Goal: Information Seeking & Learning: Learn about a topic

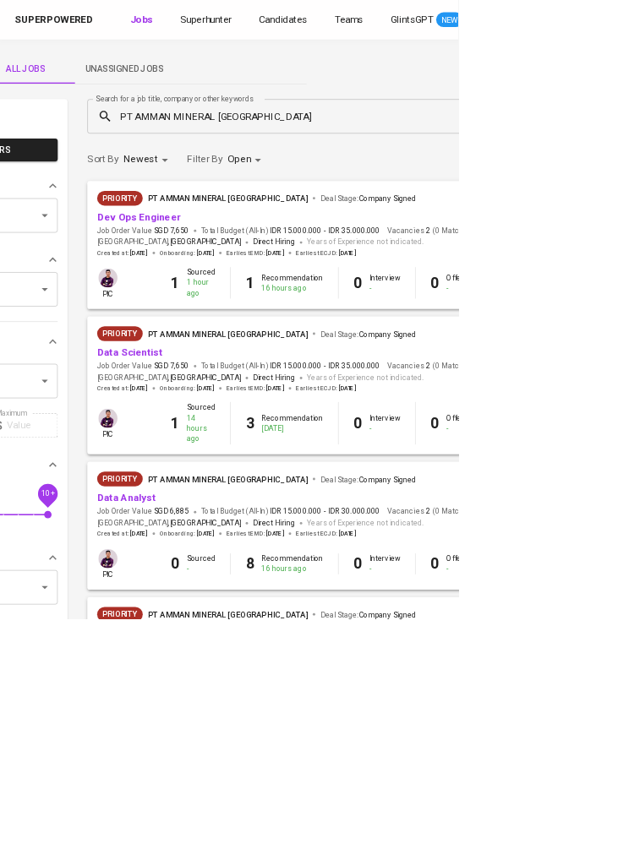
scroll to position [0, 188]
click at [219, 291] on link "Dev Ops Engineer" at bounding box center [191, 298] width 115 height 16
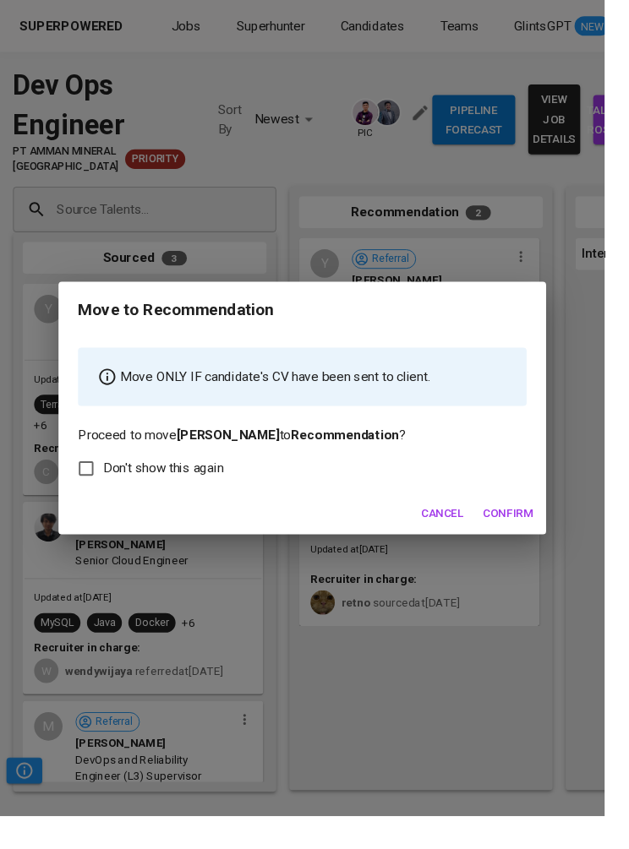
click at [549, 545] on span "Confirm" at bounding box center [528, 534] width 52 height 21
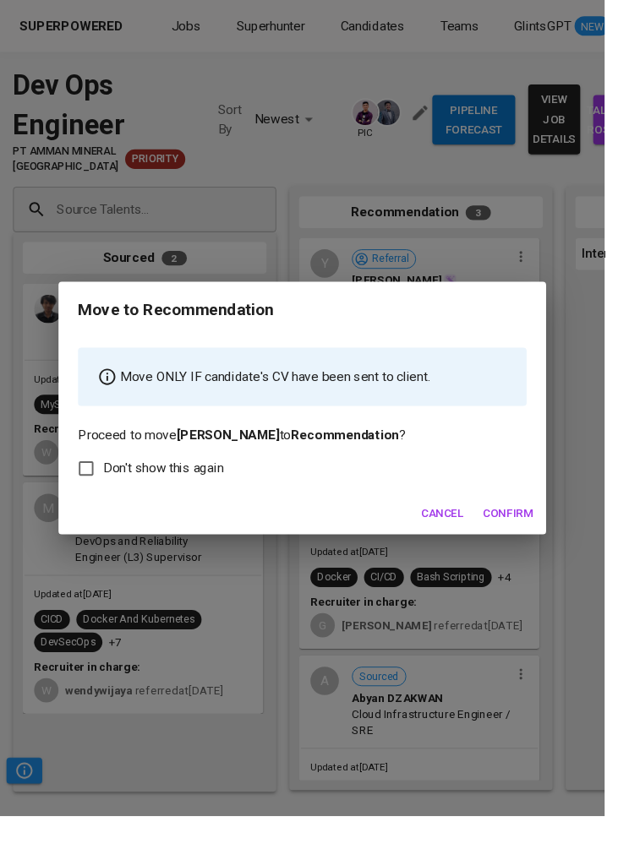
click at [222, 494] on span "Don't show this again" at bounding box center [169, 487] width 125 height 20
click at [107, 494] on input "Don't show this again" at bounding box center [89, 487] width 35 height 35
checkbox input "true"
click at [533, 545] on span "Confirm" at bounding box center [528, 534] width 52 height 21
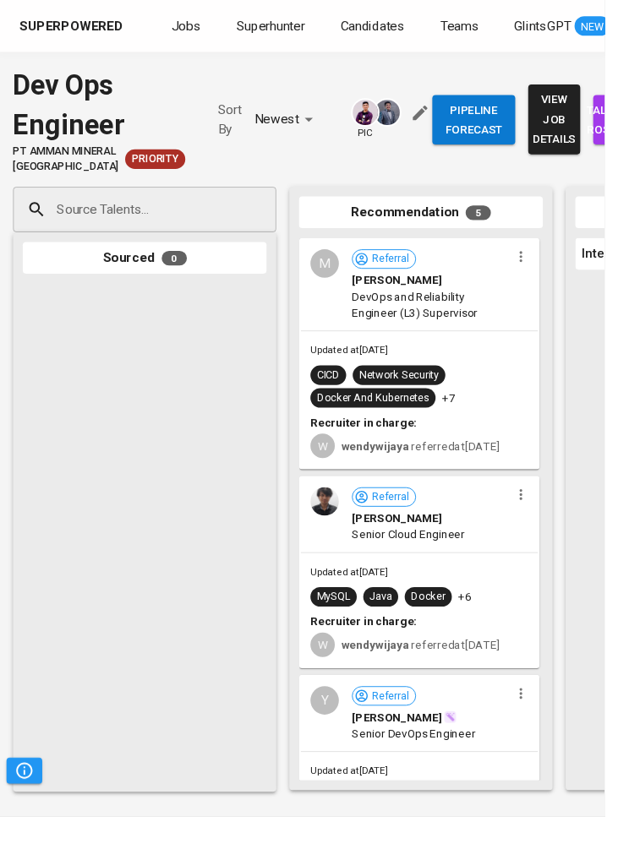
click at [32, 181] on span "PT Amman Mineral [GEOGRAPHIC_DATA]" at bounding box center [69, 165] width 110 height 31
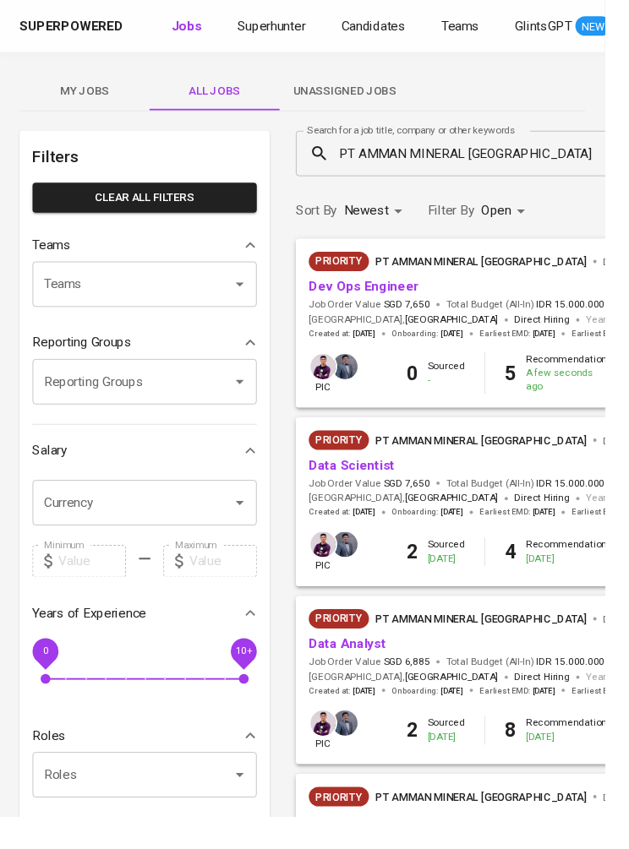
scroll to position [0, 188]
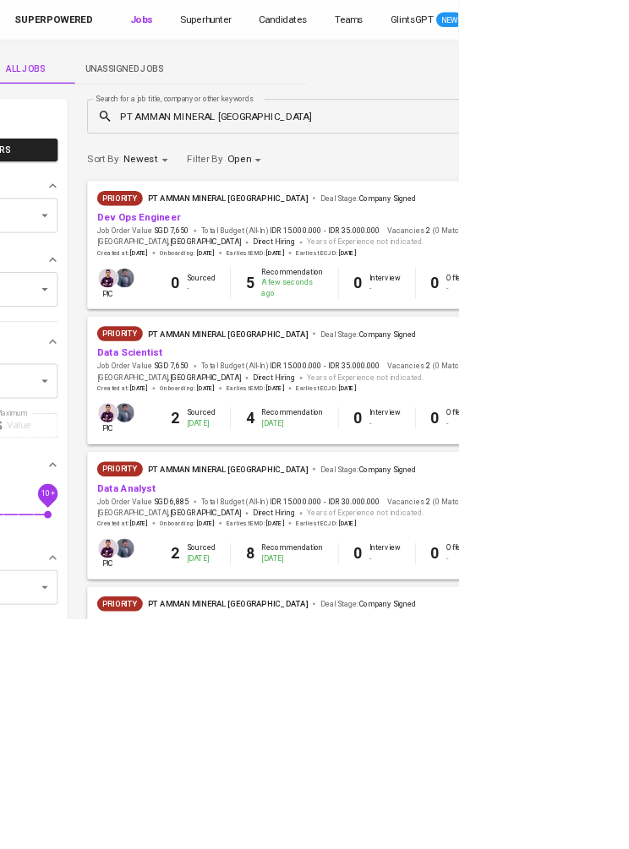
click at [214, 490] on link "Data Scientist" at bounding box center [179, 484] width 90 height 16
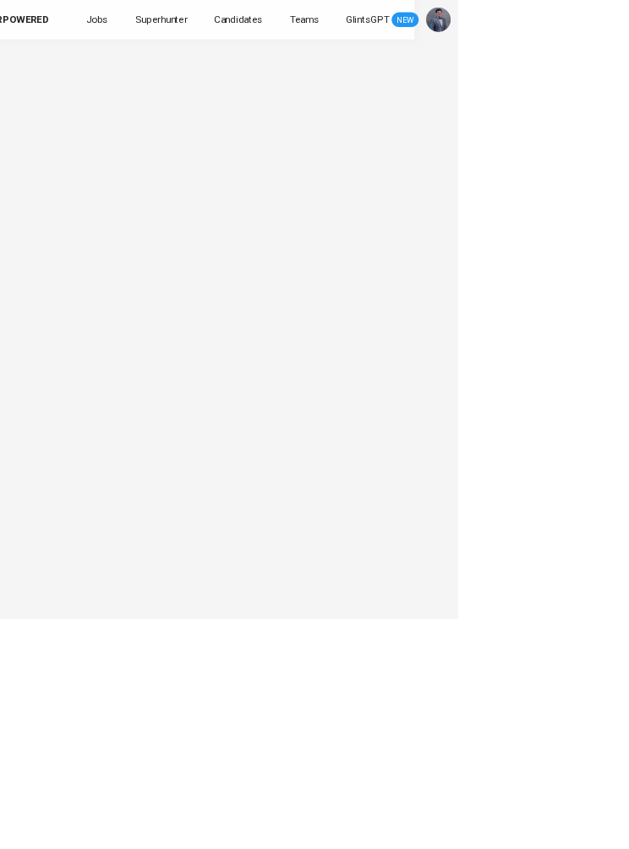
scroll to position [25, 0]
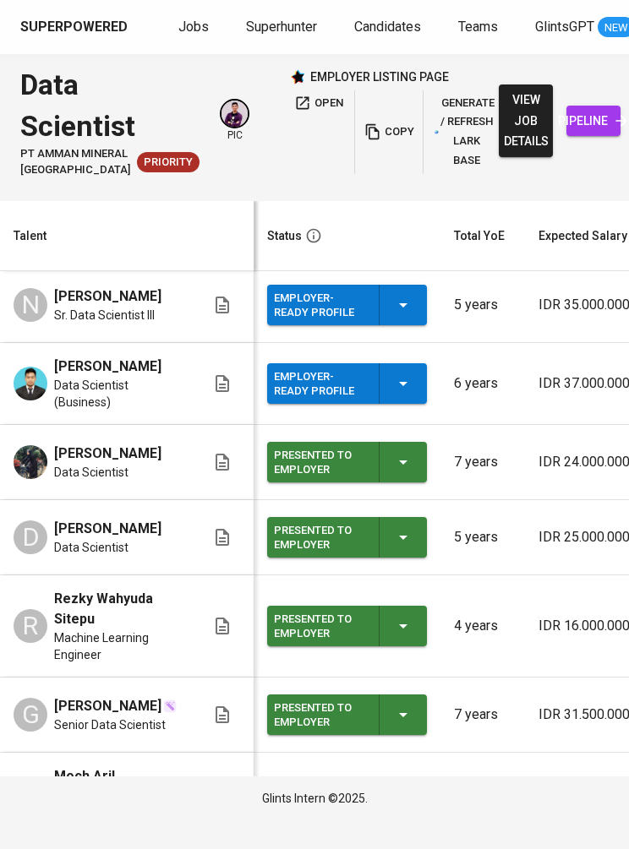
scroll to position [190, 0]
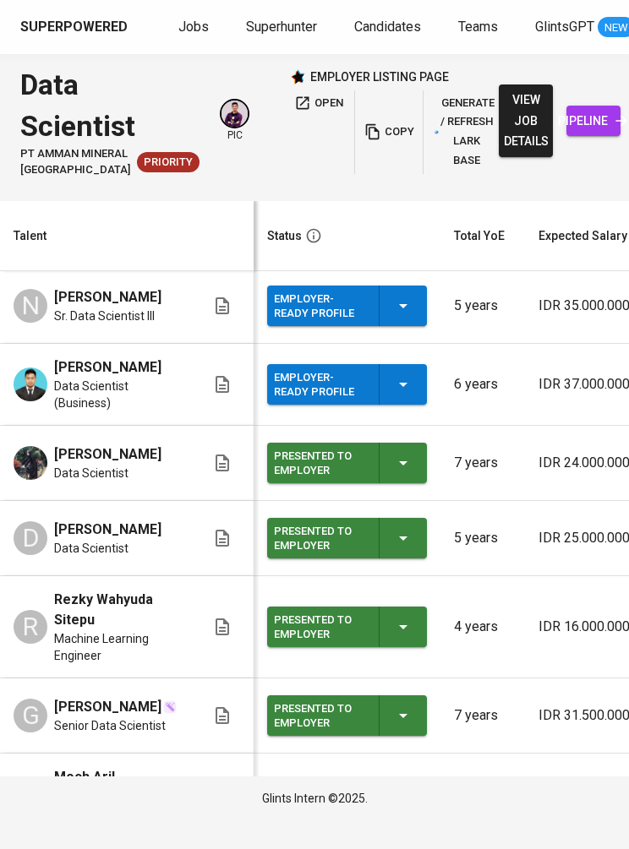
click at [580, 132] on span "pipeline" at bounding box center [593, 121] width 27 height 21
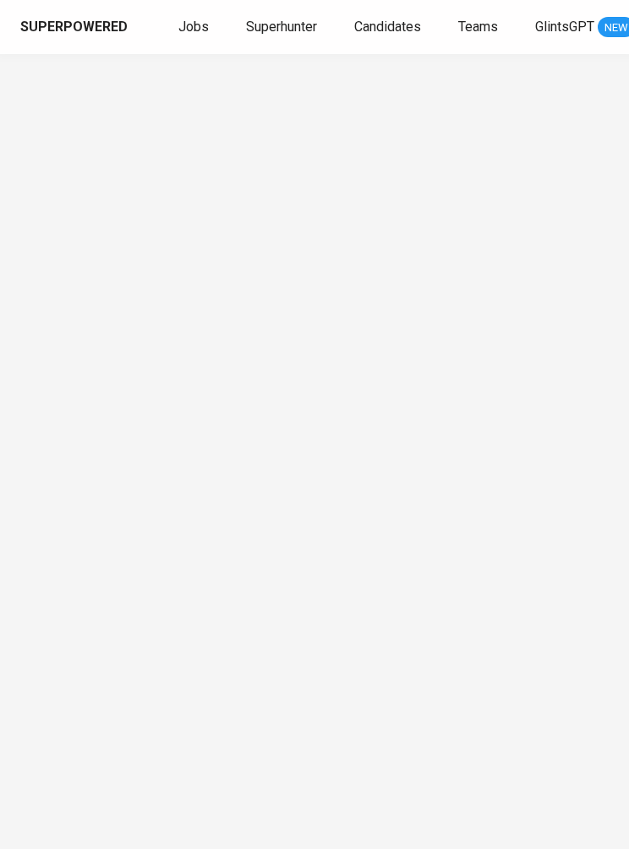
scroll to position [25, 0]
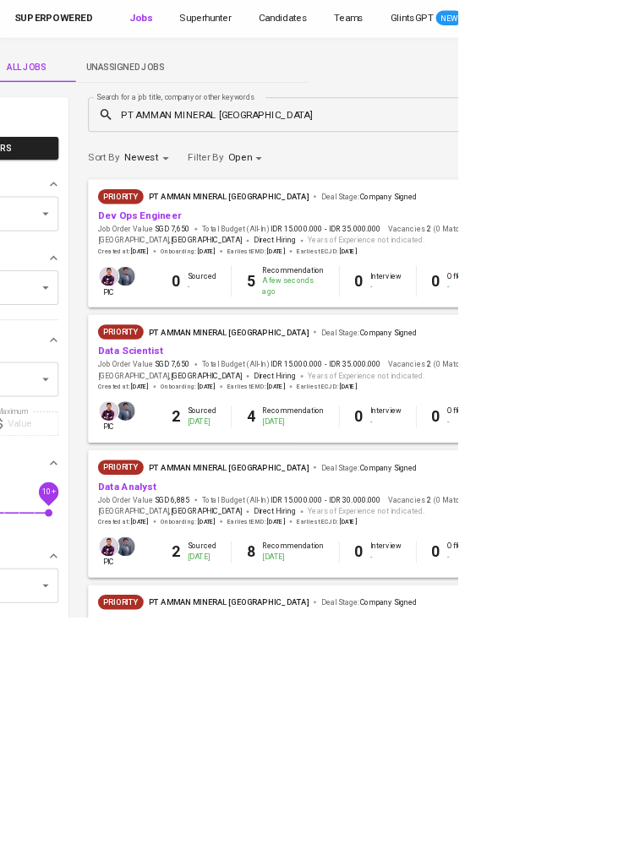
scroll to position [0, 188]
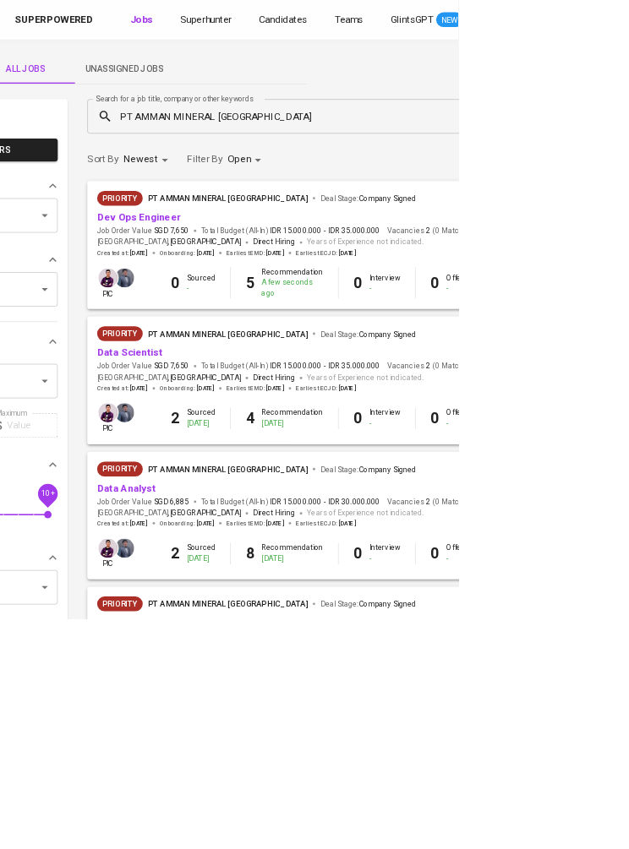
click at [206, 671] on link "Data Analyst" at bounding box center [174, 670] width 80 height 16
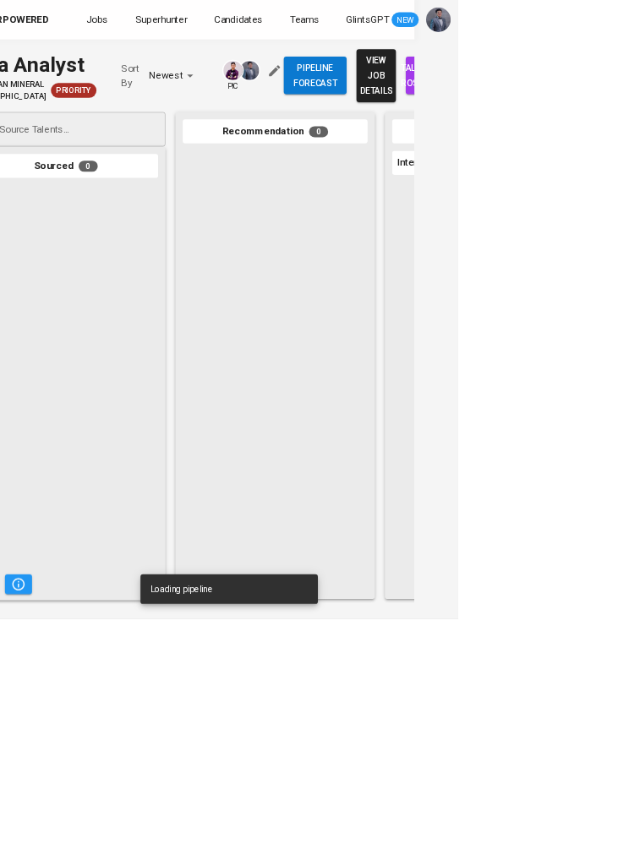
scroll to position [25, 0]
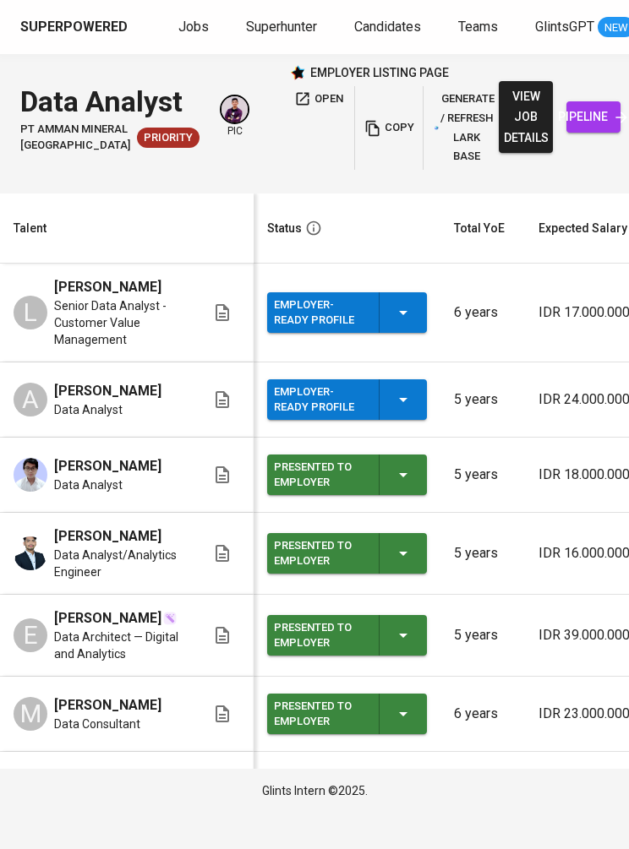
click at [580, 128] on span "pipeline" at bounding box center [593, 116] width 27 height 21
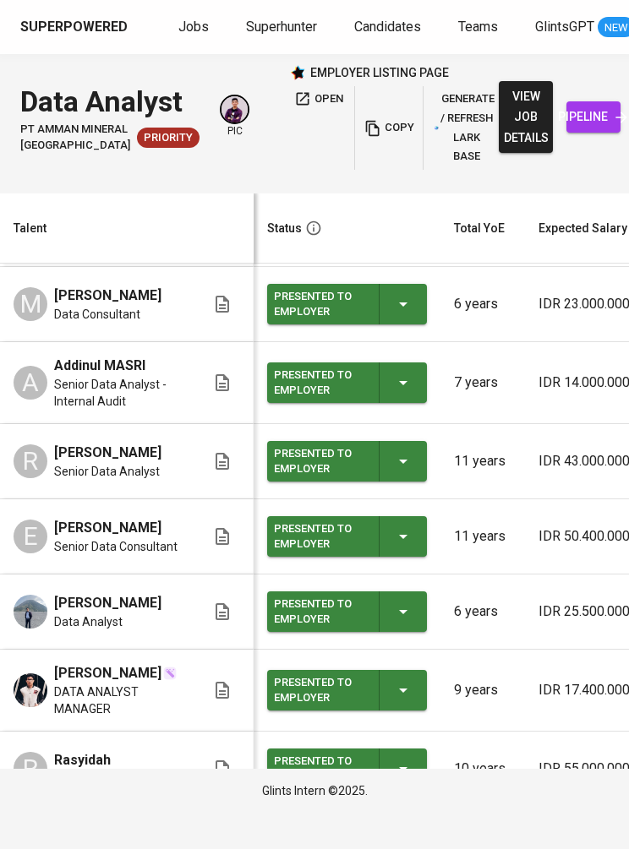
scroll to position [411, 0]
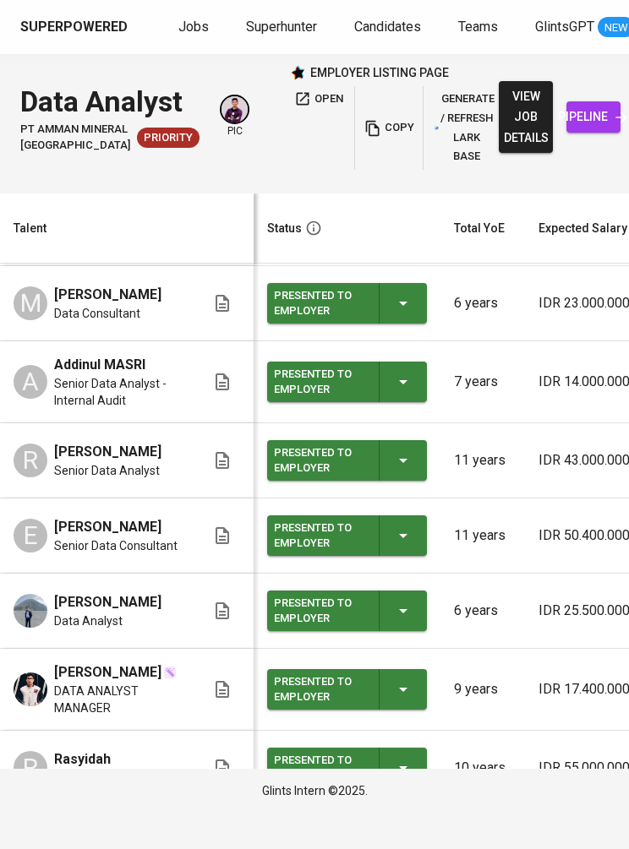
click at [589, 128] on span "pipeline" at bounding box center [593, 116] width 27 height 21
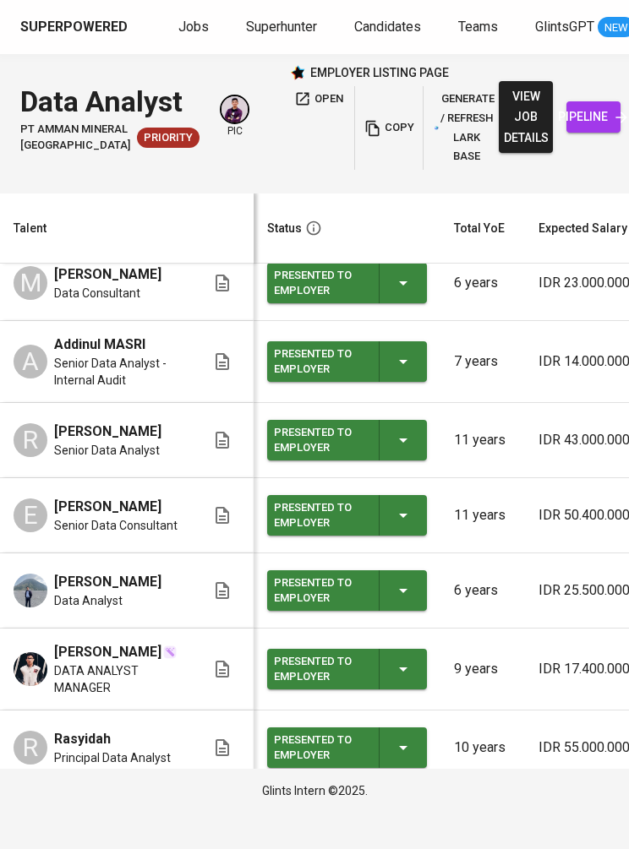
scroll to position [429, 0]
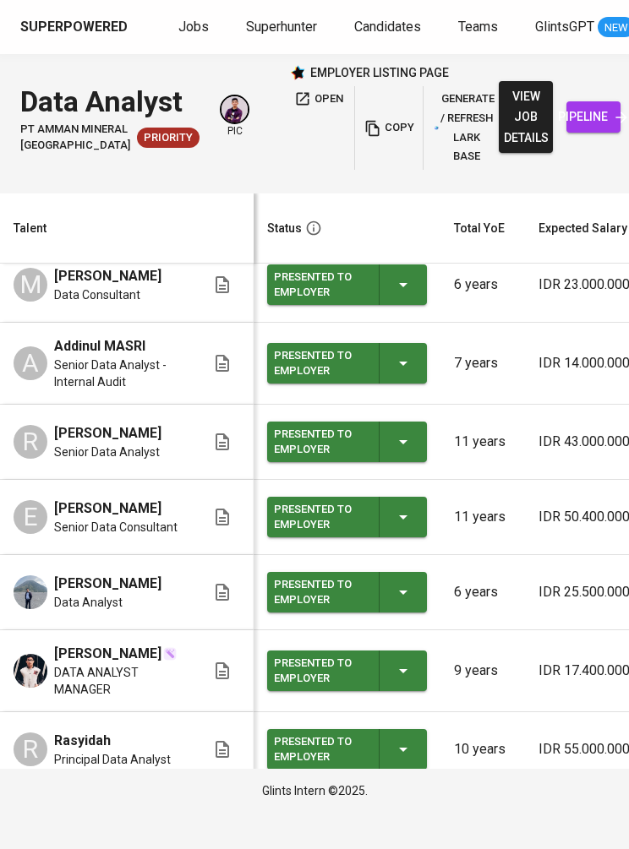
click at [568, 133] on link "pipeline" at bounding box center [593, 116] width 54 height 31
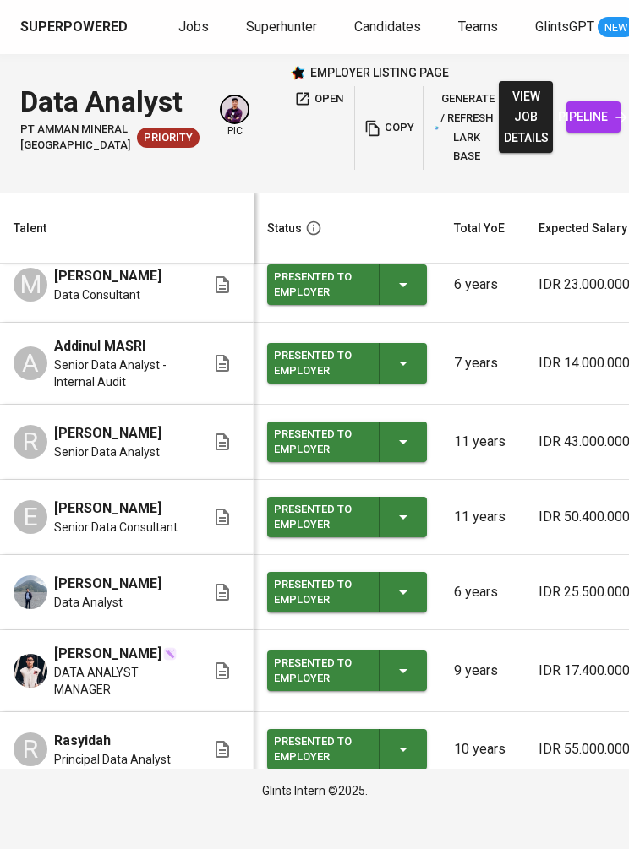
scroll to position [51, 0]
click at [583, 133] on link "pipeline" at bounding box center [593, 116] width 54 height 31
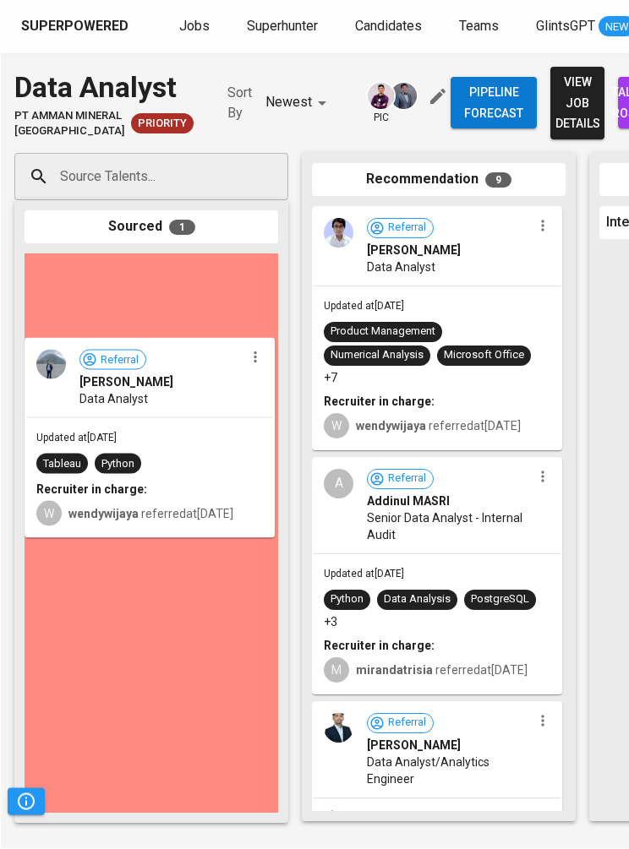
scroll to position [51, 0]
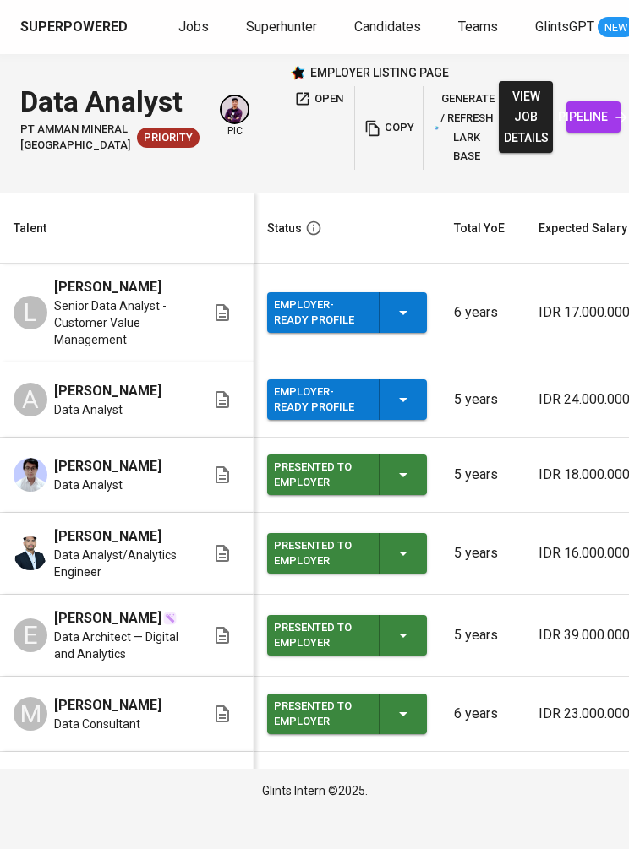
click at [203, 26] on link "Jobs" at bounding box center [195, 27] width 34 height 21
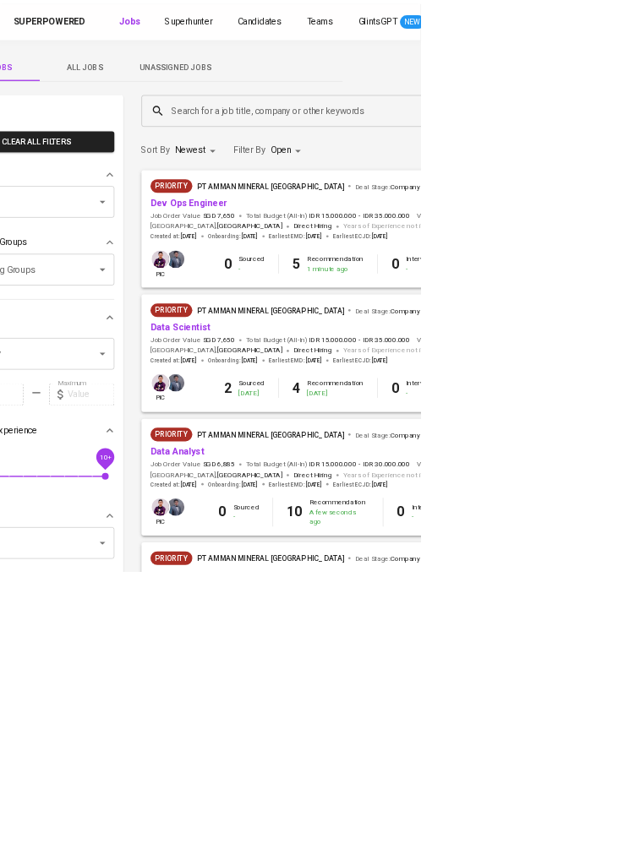
scroll to position [0, 96]
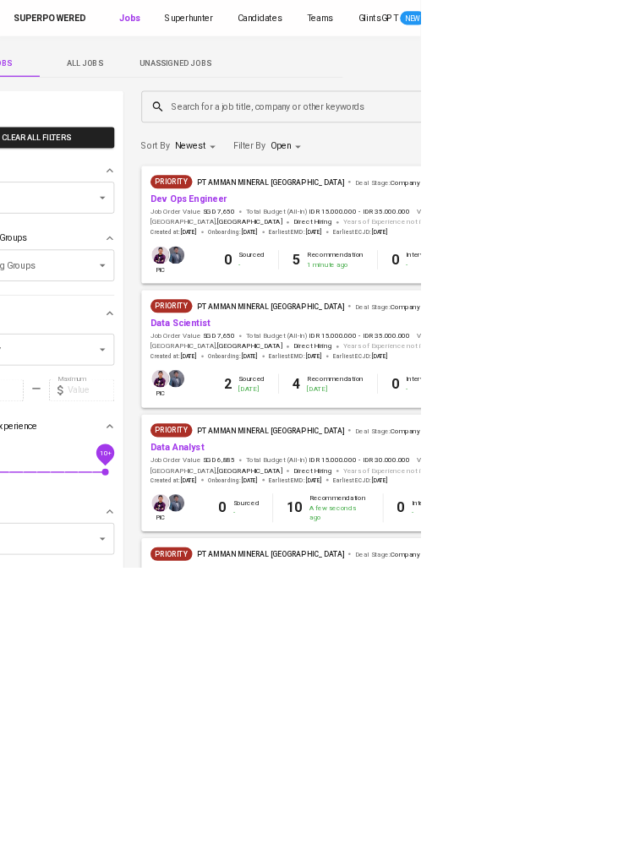
click at [266, 484] on link "Data Scientist" at bounding box center [270, 484] width 90 height 16
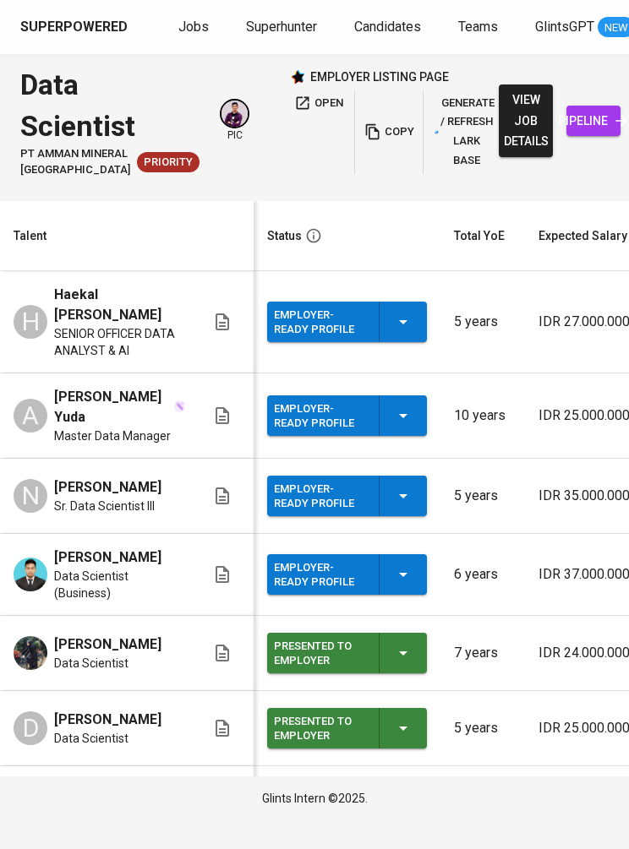
click at [580, 132] on span "pipeline" at bounding box center [593, 121] width 27 height 21
